Goal: Information Seeking & Learning: Find specific fact

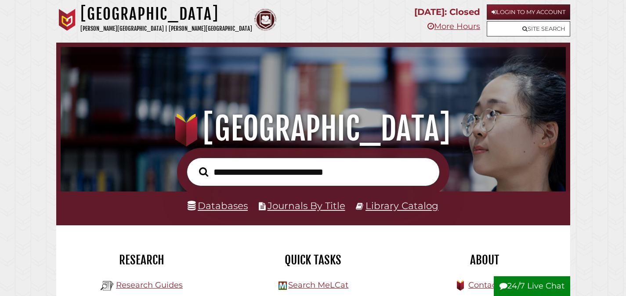
scroll to position [167, 501]
drag, startPoint x: 408, startPoint y: 211, endPoint x: 477, endPoint y: 219, distance: 70.3
click at [408, 211] on link "Library Catalog" at bounding box center [402, 205] width 73 height 11
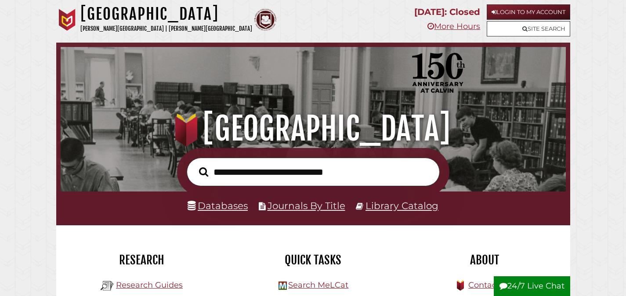
scroll to position [167, 501]
drag, startPoint x: 353, startPoint y: 171, endPoint x: 368, endPoint y: 173, distance: 15.9
click at [354, 171] on input "text" at bounding box center [313, 172] width 253 height 29
type input "**********"
click at [195, 165] on button "Search" at bounding box center [204, 172] width 18 height 15
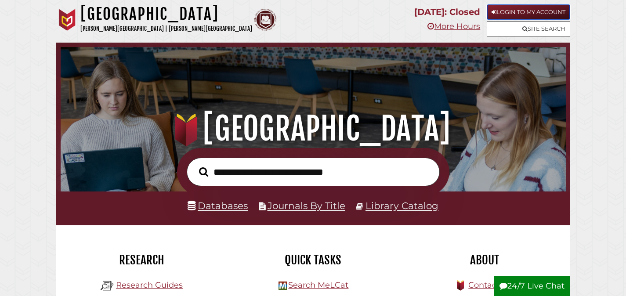
click at [556, 12] on link "Login to My Account" at bounding box center [529, 11] width 84 height 15
